Goal: Information Seeking & Learning: Check status

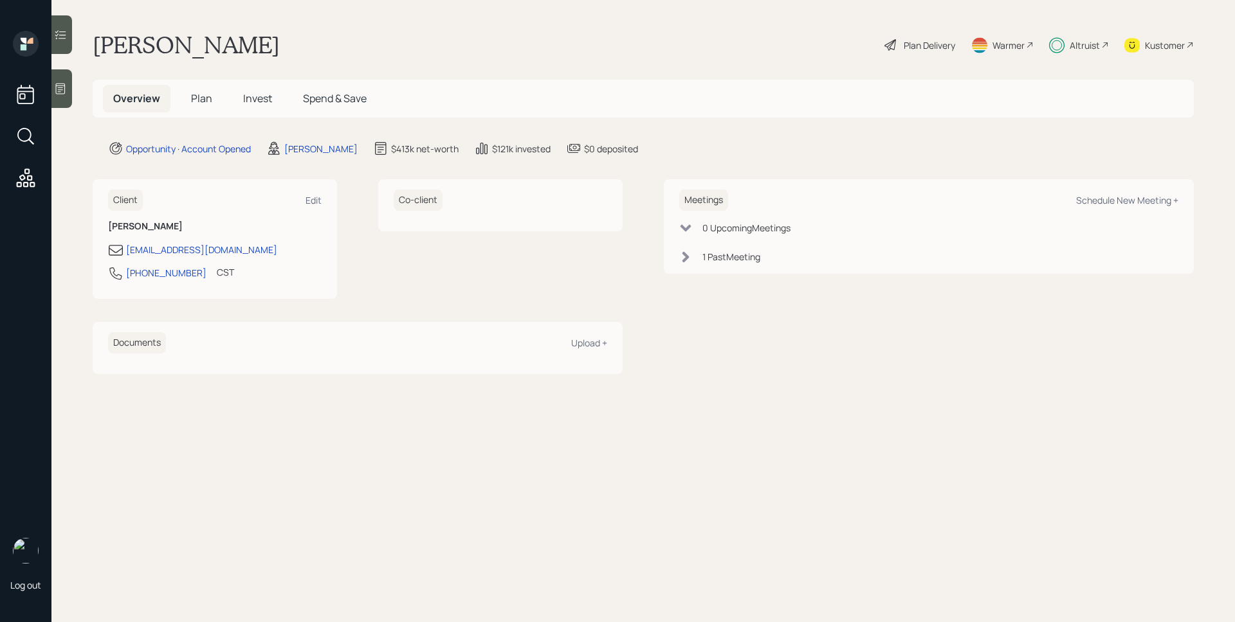
click at [250, 99] on span "Invest" at bounding box center [257, 98] width 29 height 14
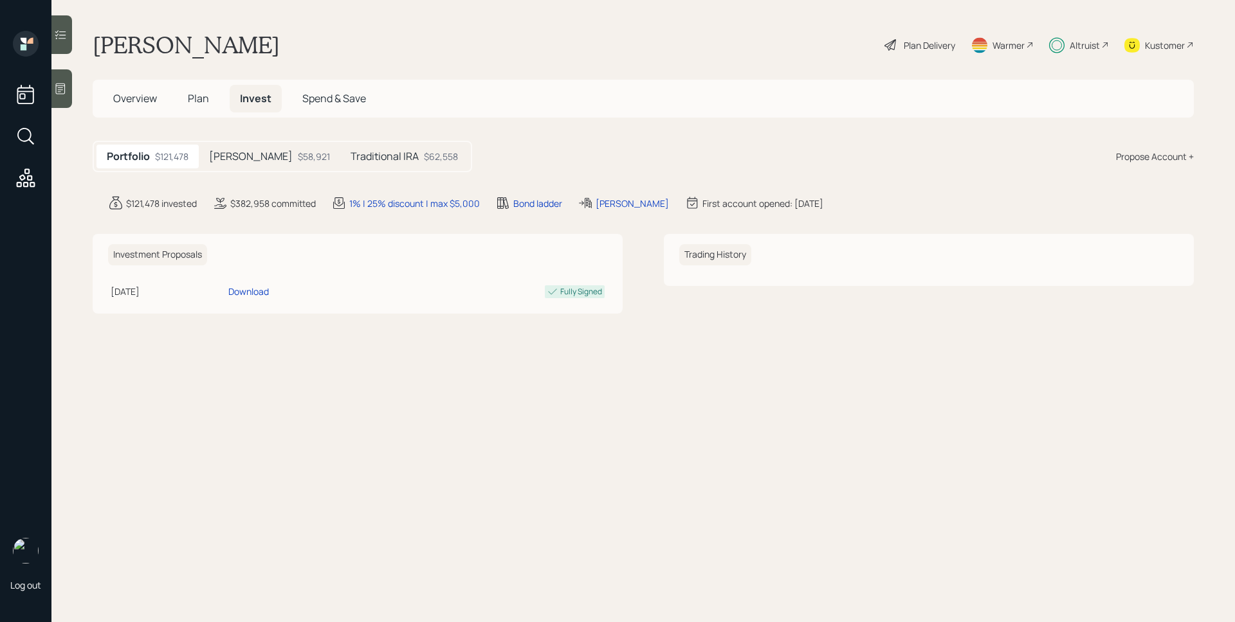
click at [246, 161] on h5 "[PERSON_NAME]" at bounding box center [251, 156] width 84 height 12
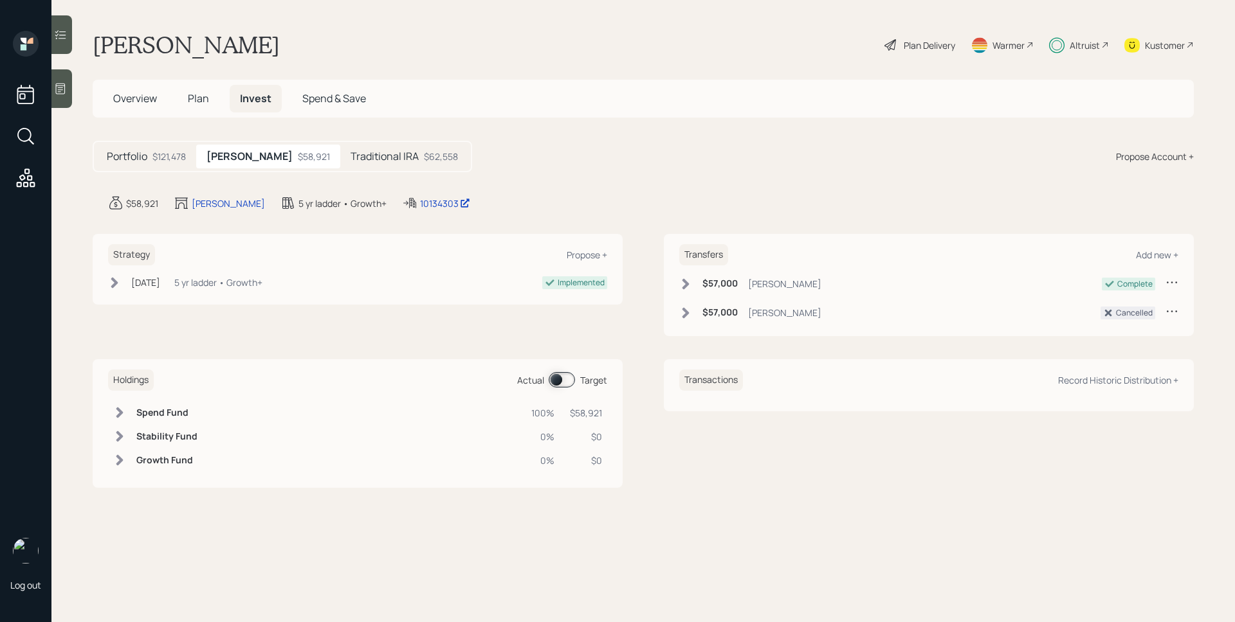
click at [379, 161] on div "Traditional IRA $62,558" at bounding box center [404, 157] width 128 height 24
